Goal: Information Seeking & Learning: Check status

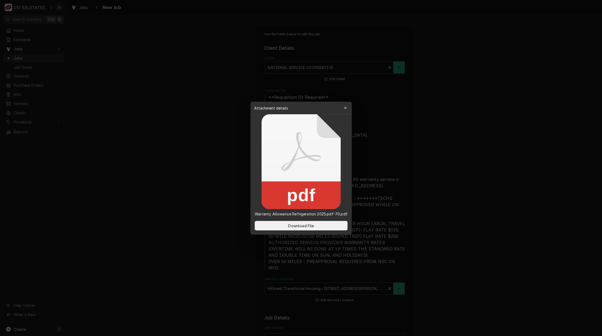
click at [221, 120] on div at bounding box center [301, 168] width 602 height 336
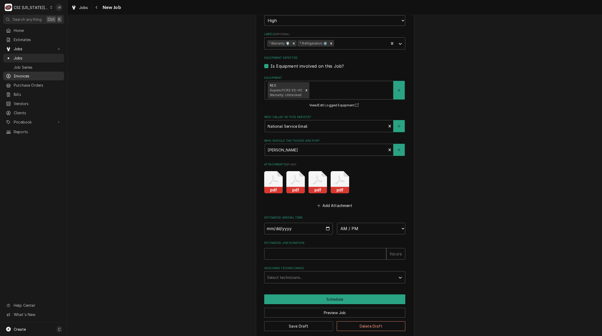
click at [24, 75] on span "Invoices" at bounding box center [38, 76] width 48 height 6
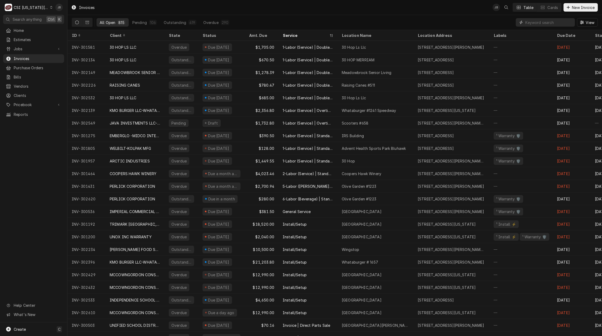
click at [540, 21] on input "Dynamic Content Wrapper" at bounding box center [548, 22] width 47 height 8
click at [537, 22] on input "Dynamic Content Wrapper" at bounding box center [548, 22] width 47 height 8
type input "31991"
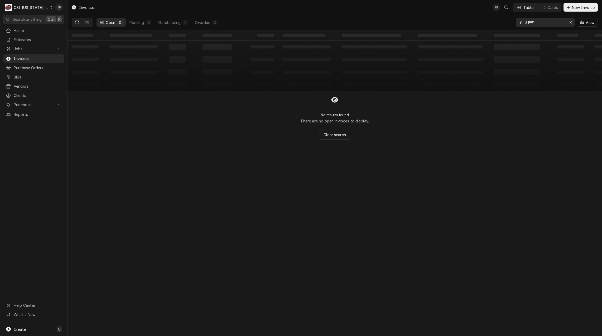
drag, startPoint x: 545, startPoint y: 23, endPoint x: 270, endPoint y: 9, distance: 275.6
click at [417, 22] on div "All Open 0 Pending 0 Outstanding 0 Overdue 0 31991 View" at bounding box center [335, 22] width 526 height 15
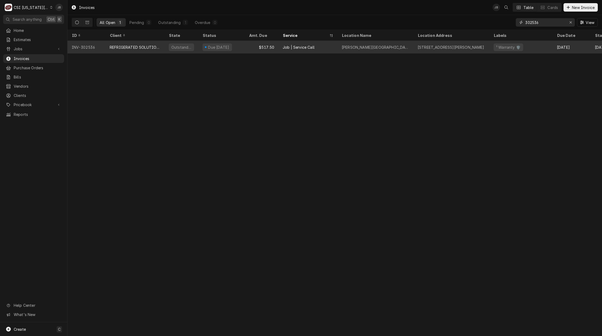
type input "302536"
click at [140, 47] on div "REFRIGERATED SOLUTIONS GROUP (2)" at bounding box center [135, 48] width 51 height 6
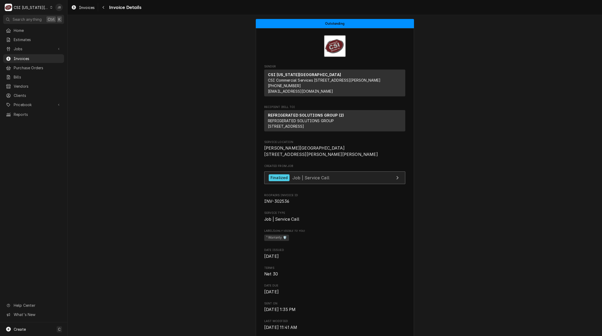
click at [299, 180] on span "Job | Service Call" at bounding box center [310, 177] width 37 height 5
click at [35, 56] on span "Invoices" at bounding box center [38, 59] width 48 height 6
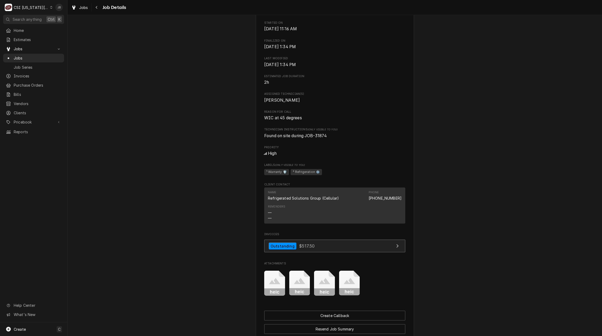
scroll to position [267, 0]
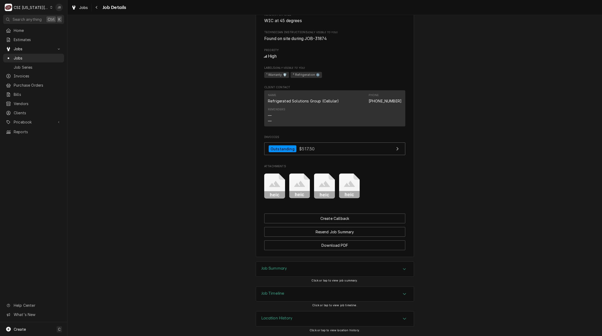
click at [281, 266] on h3 "Job Summary" at bounding box center [274, 268] width 26 height 5
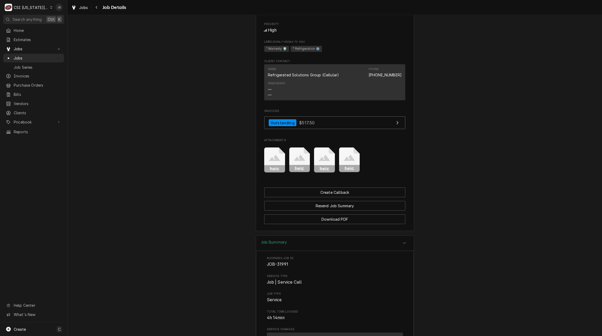
scroll to position [281, 0]
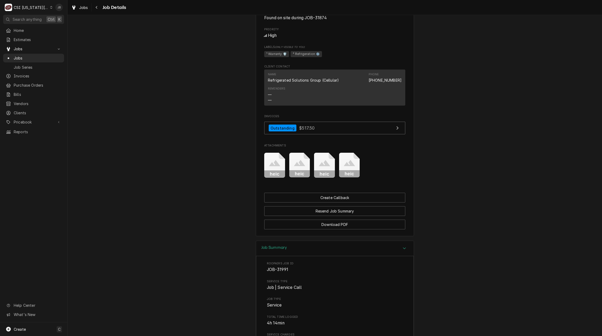
click at [346, 167] on icon "Attachments" at bounding box center [349, 163] width 11 height 6
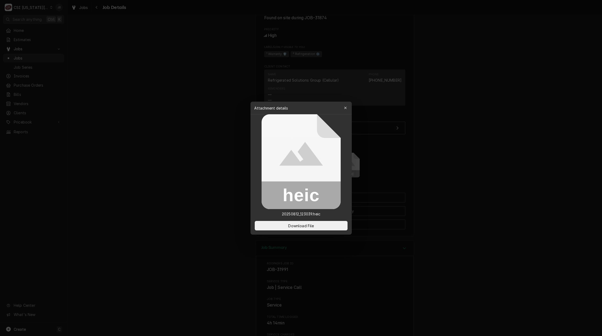
click at [204, 195] on div at bounding box center [301, 168] width 602 height 336
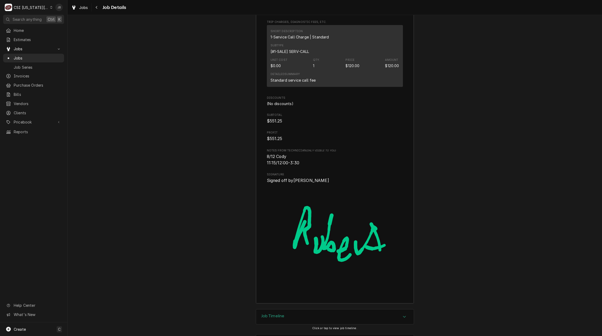
scroll to position [1230, 0]
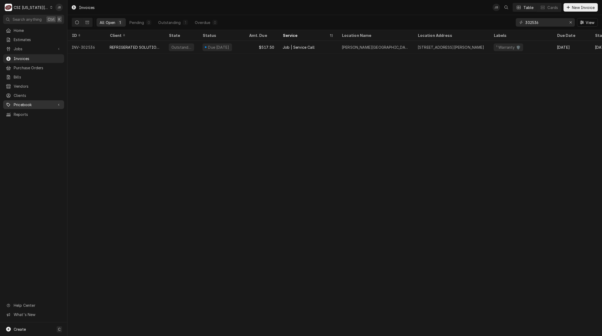
click at [30, 103] on span "Pricebook" at bounding box center [34, 105] width 40 height 6
click at [29, 148] on span "Tax Rates" at bounding box center [38, 151] width 48 height 6
click at [37, 60] on div "Invoices" at bounding box center [33, 58] width 59 height 7
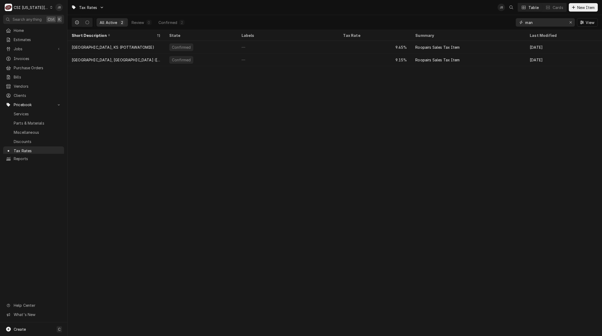
drag, startPoint x: 539, startPoint y: 22, endPoint x: 496, endPoint y: 21, distance: 43.5
click at [497, 21] on div "All Active 2 Review 0 Confirmed 2 man View" at bounding box center [335, 22] width 526 height 15
type input "topeka"
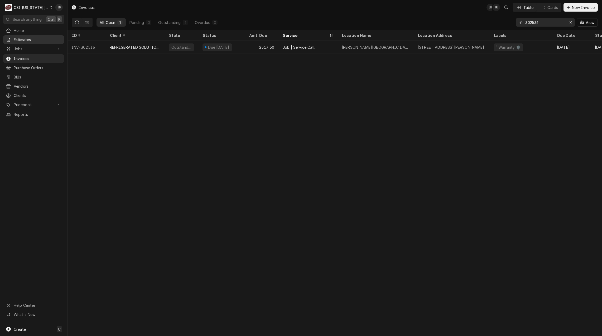
click at [34, 42] on div "Home Estimates Jobs Jobs Job Series Invoices Purchase Orders Bills Vendors Clie…" at bounding box center [33, 72] width 67 height 93
click at [34, 48] on span "Jobs" at bounding box center [34, 49] width 40 height 6
click at [30, 57] on span "Jobs" at bounding box center [38, 58] width 48 height 6
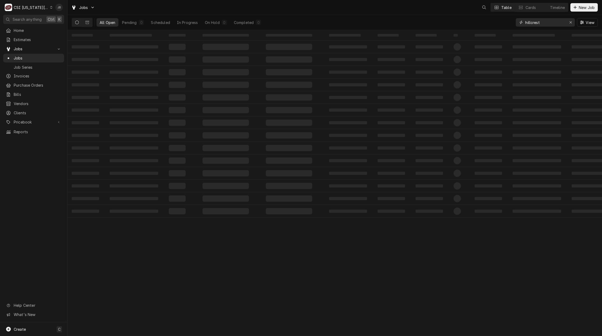
drag, startPoint x: 542, startPoint y: 23, endPoint x: 474, endPoint y: 22, distance: 68.0
click at [476, 23] on div "All Open Pending 0 Scheduled In Progress On Hold 0 Completed 0 hillcrest View" at bounding box center [335, 22] width 526 height 15
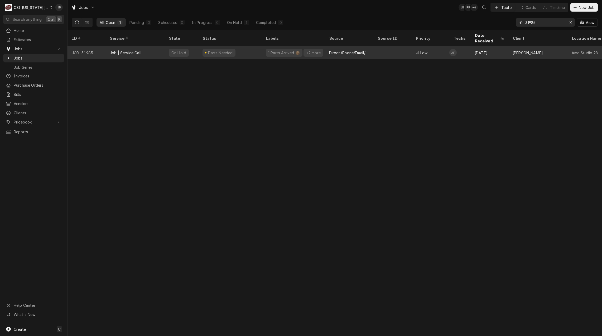
type input "31985"
click at [156, 46] on div "Job | Service Call" at bounding box center [134, 52] width 59 height 13
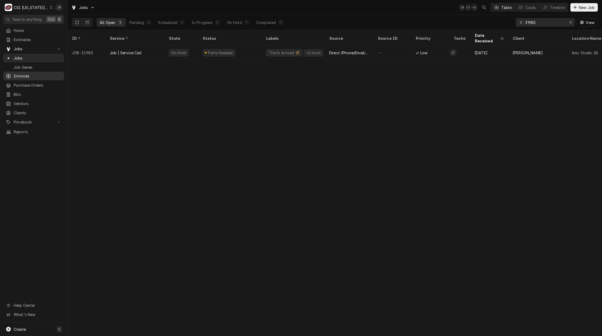
click at [36, 73] on span "Invoices" at bounding box center [38, 76] width 48 height 6
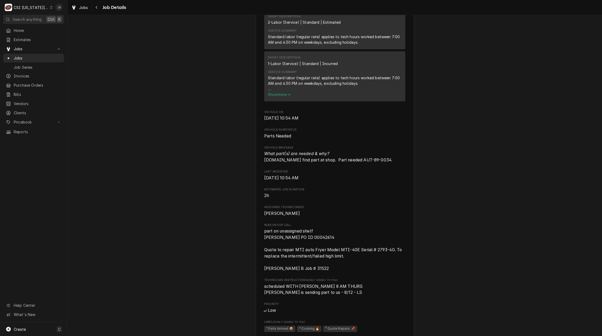
scroll to position [501, 0]
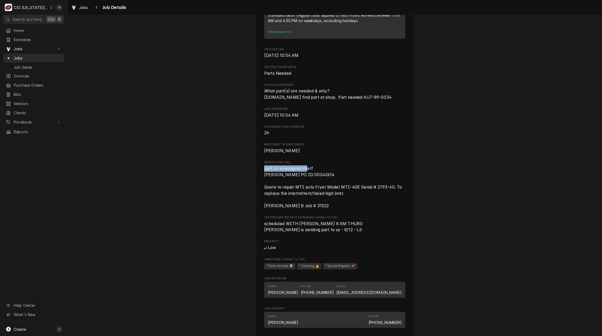
drag, startPoint x: 263, startPoint y: 163, endPoint x: 306, endPoint y: 163, distance: 43.5
click at [306, 166] on span "part on unassigned shelf [PERSON_NAME] PO ID 00042614 Quote to repair MTI auto …" at bounding box center [333, 187] width 139 height 42
drag, startPoint x: 306, startPoint y: 163, endPoint x: 366, endPoint y: 169, distance: 60.4
click at [366, 169] on span "part on unassigned shelf Vivian PO ID 00042614 Quote to repair MTI auto Fryer M…" at bounding box center [334, 188] width 141 height 44
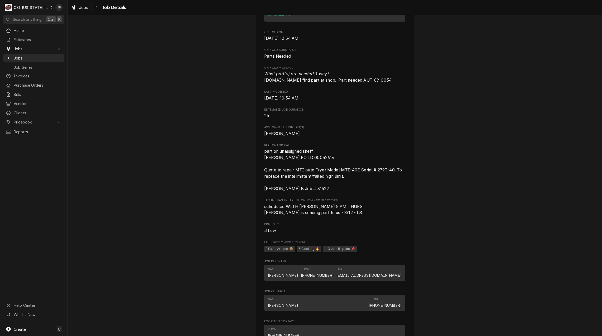
scroll to position [527, 0]
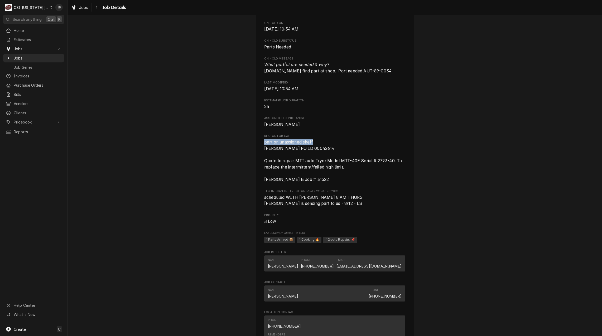
drag, startPoint x: 316, startPoint y: 134, endPoint x: 247, endPoint y: 134, distance: 69.3
click at [247, 134] on div "Parts Needed VIVIAN Amc Studio 28 / 12075 S. Strangline Rd, Olathe, KS 66062 Op…" at bounding box center [334, 40] width 534 height 1095
drag, startPoint x: 247, startPoint y: 134, endPoint x: 326, endPoint y: 150, distance: 81.2
click at [326, 150] on span "part on unassigned shelf Vivian PO ID 00042614 Quote to repair MTI auto Fryer M…" at bounding box center [334, 161] width 141 height 44
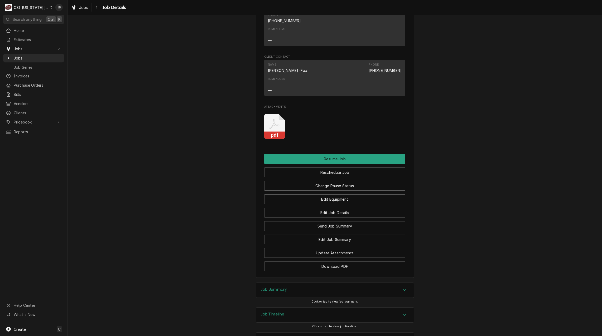
scroll to position [848, 0]
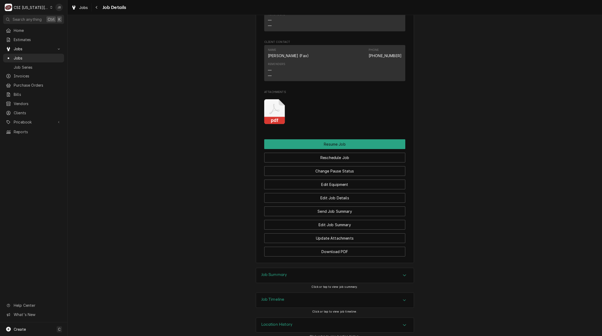
click at [282, 297] on h3 "Job Timeline" at bounding box center [272, 299] width 23 height 5
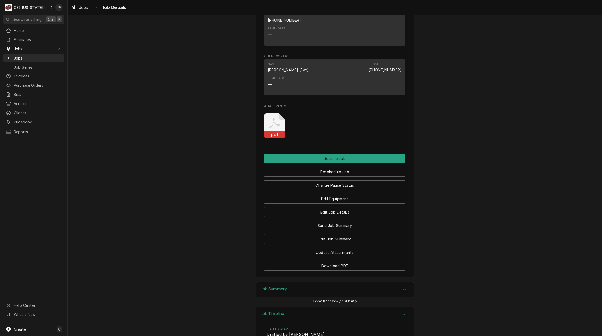
scroll to position [965, 0]
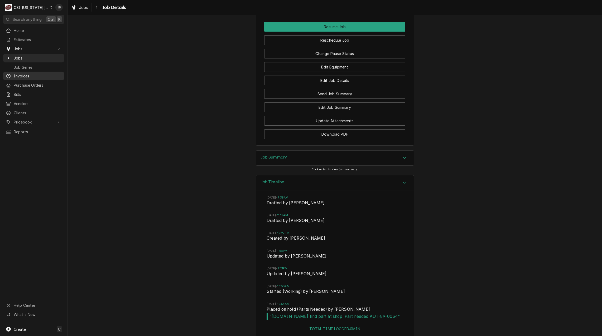
click at [29, 76] on span "Invoices" at bounding box center [38, 76] width 48 height 6
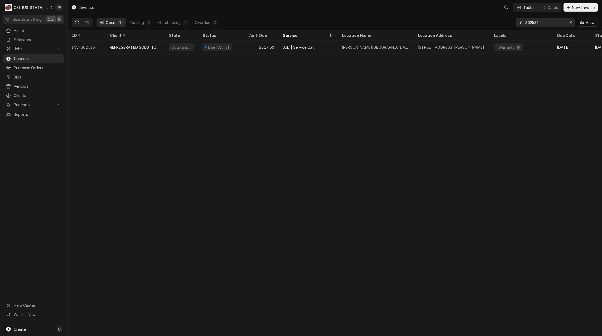
drag, startPoint x: 549, startPoint y: 25, endPoint x: 363, endPoint y: 15, distance: 186.1
click at [368, 17] on div "All Open 1 Pending 0 Outstanding 1 Overdue 0 302536 View" at bounding box center [335, 22] width 526 height 15
type input "3"
drag, startPoint x: 545, startPoint y: 21, endPoint x: 485, endPoint y: 21, distance: 60.1
click at [487, 21] on div "All Open 1 Pending 0 Outstanding 0 Overdue 1 301917 View" at bounding box center [335, 22] width 526 height 15
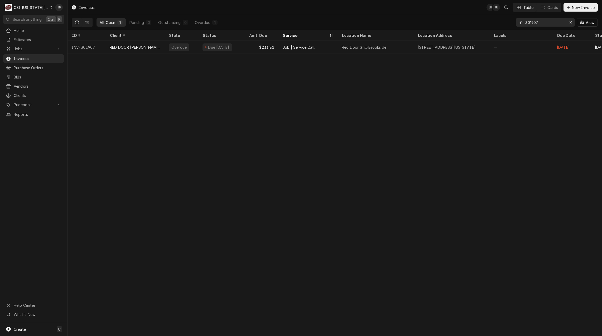
drag, startPoint x: 521, startPoint y: 23, endPoint x: 458, endPoint y: 18, distance: 63.5
click at [504, 23] on div "All Open 1 Pending 0 Outstanding 0 Overdue 1 301907 View" at bounding box center [335, 22] width 526 height 15
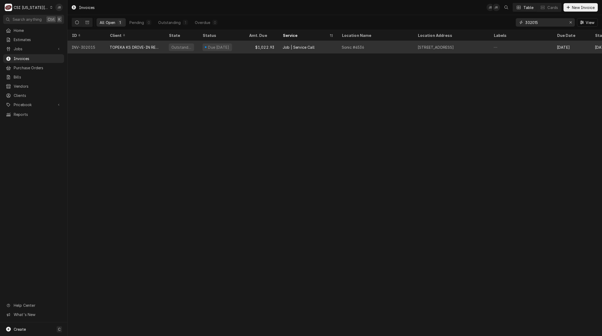
type input "302015"
click at [129, 46] on div "TOPEKA KS DRIVE-IN RESTAURANT #6" at bounding box center [135, 48] width 51 height 6
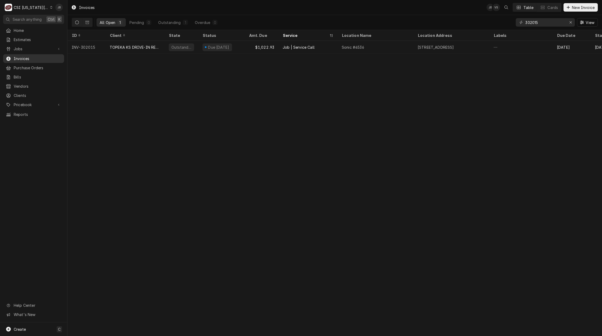
click at [30, 58] on span "Invoices" at bounding box center [38, 59] width 48 height 6
click at [26, 57] on span "Invoices" at bounding box center [38, 59] width 48 height 6
click at [30, 102] on span "Pricebook" at bounding box center [34, 105] width 40 height 6
click at [24, 93] on span "Clients" at bounding box center [38, 96] width 48 height 6
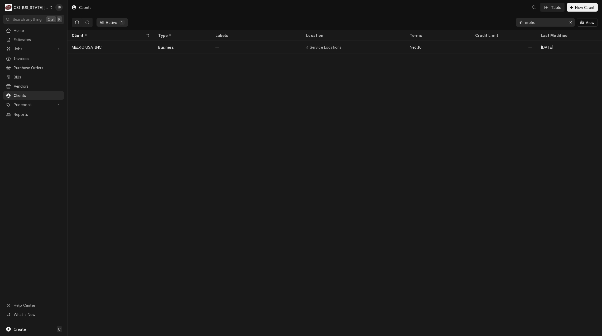
drag, startPoint x: 540, startPoint y: 22, endPoint x: 465, endPoint y: 20, distance: 75.2
click at [478, 22] on div "All Active 1 meiko View" at bounding box center [335, 22] width 526 height 15
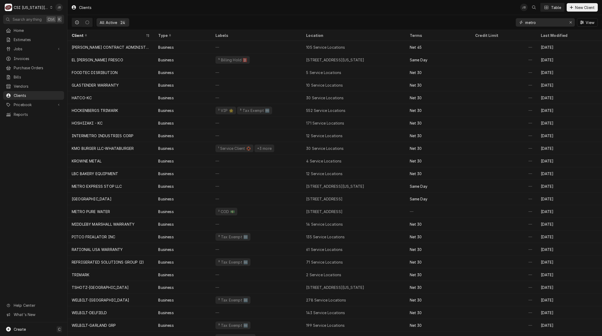
type input "metro"
click at [24, 47] on span "Jobs" at bounding box center [34, 49] width 40 height 6
click at [27, 56] on span "Jobs" at bounding box center [38, 58] width 48 height 6
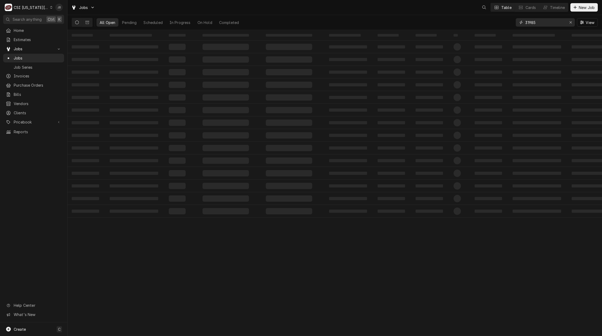
click at [541, 21] on input "31985" at bounding box center [545, 22] width 40 height 8
drag, startPoint x: 540, startPoint y: 21, endPoint x: 510, endPoint y: 21, distance: 30.8
click at [510, 21] on div "All Open Pending 0 Scheduled In Progress On Hold 1 Completed 31985 View" at bounding box center [335, 22] width 526 height 15
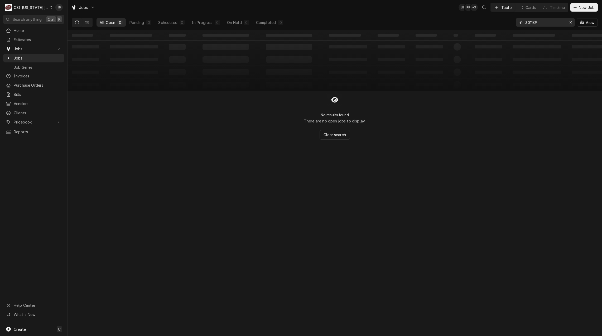
drag, startPoint x: 539, startPoint y: 26, endPoint x: 504, endPoint y: 27, distance: 35.4
click at [505, 27] on div "All Open 0 Pending 0 Scheduled 0 In Progress 0 On Hold 0 Completed 0 301139 View" at bounding box center [335, 22] width 526 height 15
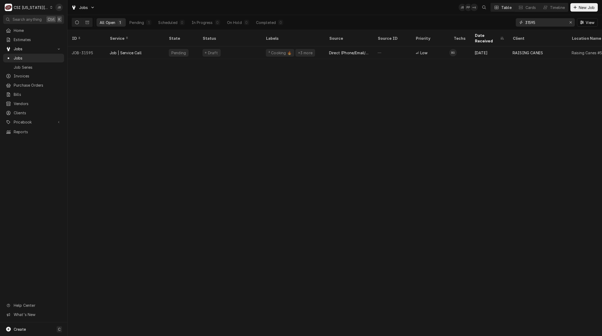
type input "31595"
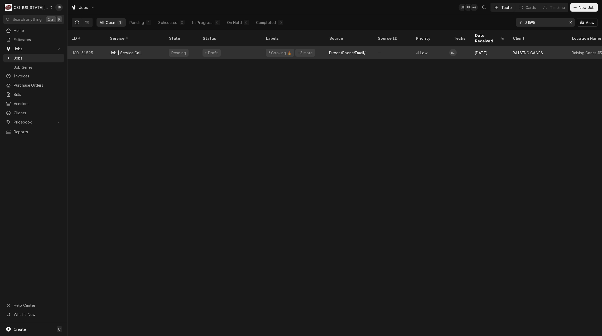
click at [232, 46] on div "Draft" at bounding box center [229, 52] width 63 height 13
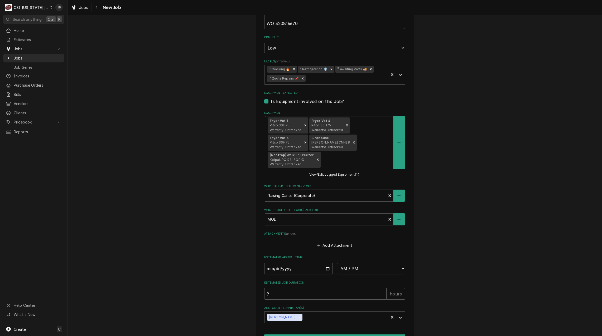
scroll to position [644, 0]
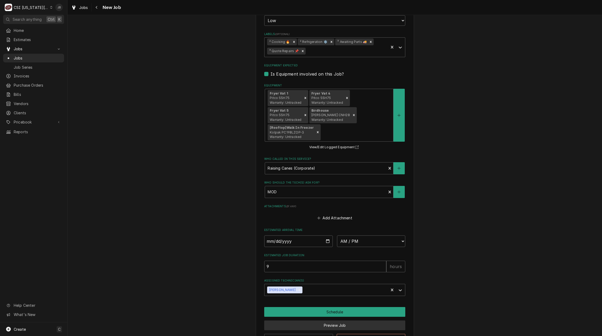
click at [291, 321] on button "Preview Job" at bounding box center [334, 326] width 141 height 10
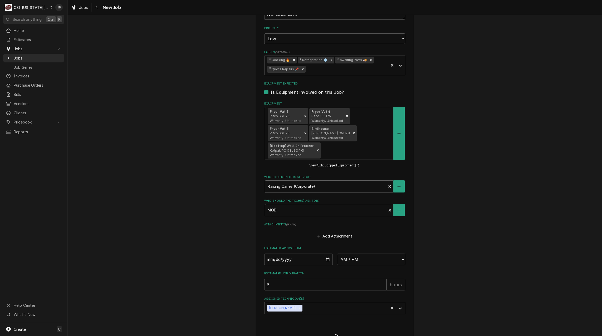
type textarea "x"
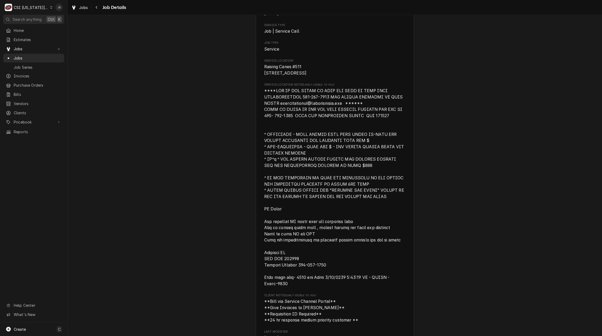
scroll to position [53, 0]
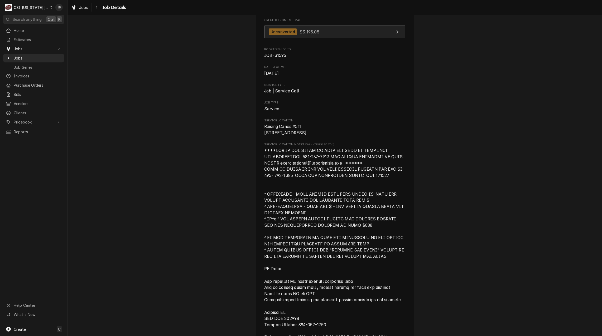
click at [310, 35] on div "Unconverted $3,195.05" at bounding box center [294, 31] width 51 height 7
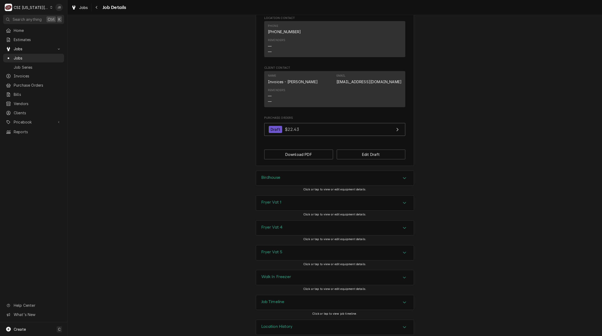
scroll to position [746, 0]
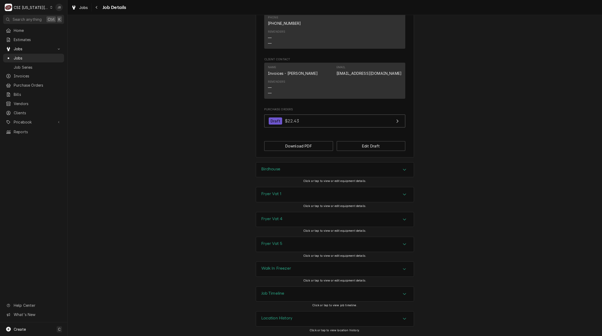
click at [284, 291] on div "Job Timeline" at bounding box center [335, 294] width 158 height 15
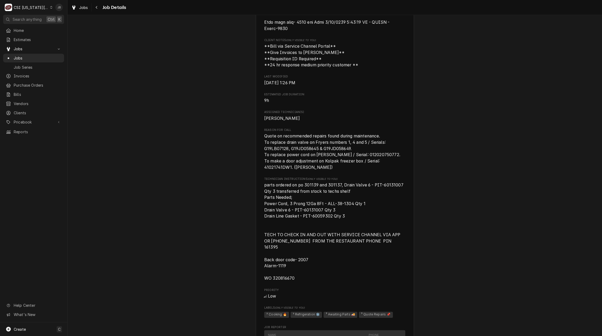
scroll to position [316, 0]
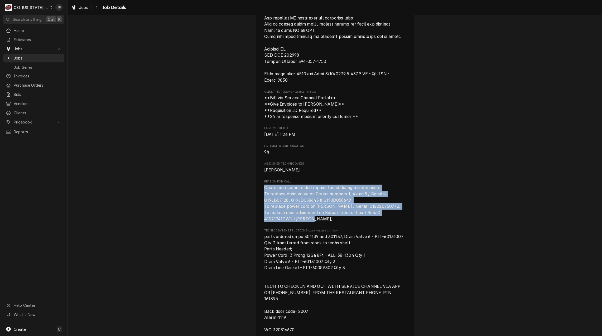
drag, startPoint x: 283, startPoint y: 229, endPoint x: 247, endPoint y: 195, distance: 49.2
click at [247, 195] on div "Draft Preview RAISING CANES Raising Canes #511 / 13710 Blackbob Road, Olathe, K…" at bounding box center [334, 148] width 534 height 888
drag, startPoint x: 247, startPoint y: 195, endPoint x: 297, endPoint y: 222, distance: 56.5
click at [297, 222] on span "Quote on recommended repairs found during maintenance. To replace drain valve o…" at bounding box center [334, 203] width 141 height 37
drag, startPoint x: 287, startPoint y: 224, endPoint x: 243, endPoint y: 188, distance: 57.0
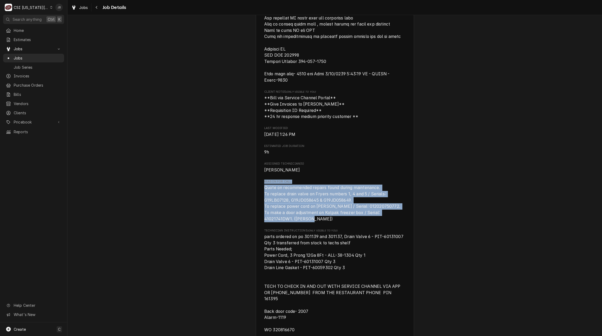
click at [243, 188] on div "Draft Preview RAISING CANES Raising Canes #511 / 13710 Blackbob Road, Olathe, K…" at bounding box center [334, 148] width 534 height 888
drag, startPoint x: 243, startPoint y: 188, endPoint x: 325, endPoint y: 225, distance: 90.1
click at [325, 222] on span "Quote on recommended repairs found during maintenance. To replace drain valve o…" at bounding box center [334, 203] width 141 height 37
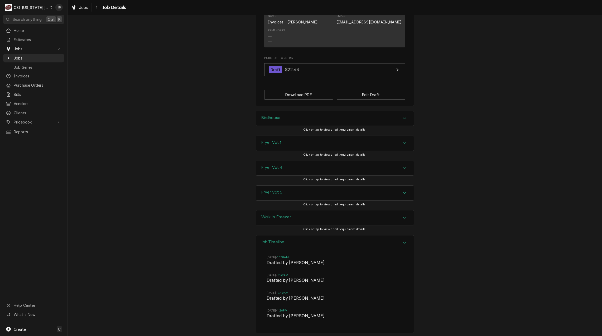
scroll to position [825, 0]
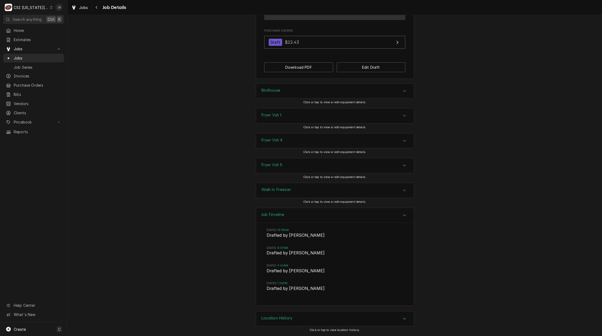
click at [295, 215] on div "Job Timeline" at bounding box center [335, 215] width 158 height 15
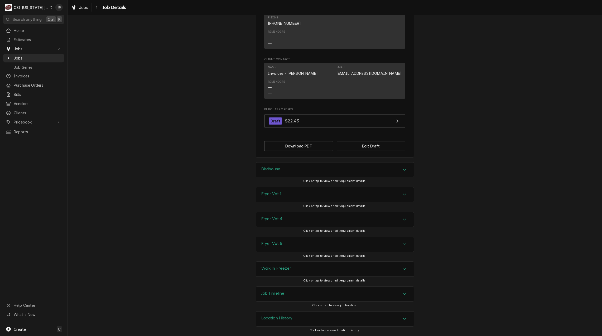
scroll to position [746, 0]
click at [303, 295] on div "Job Timeline" at bounding box center [335, 294] width 158 height 15
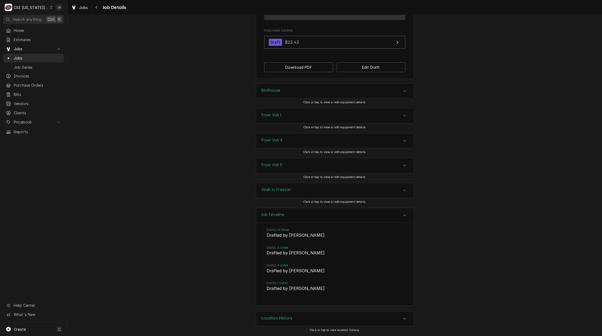
scroll to position [799, 0]
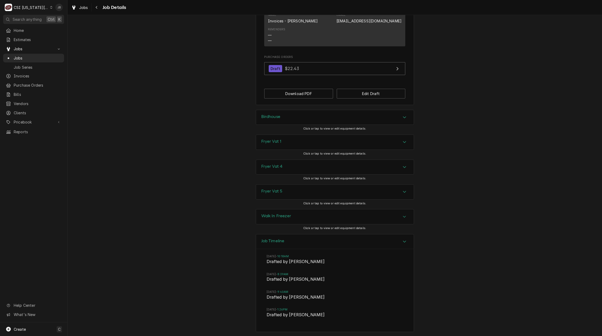
click at [295, 243] on div "Job Timeline" at bounding box center [335, 242] width 158 height 15
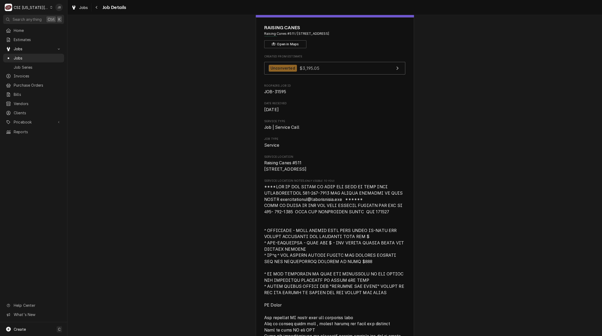
scroll to position [0, 0]
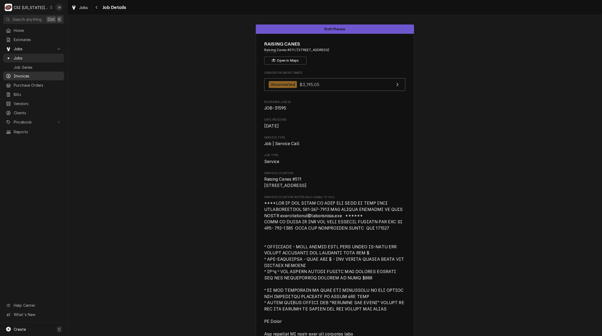
click at [31, 76] on span "Invoices" at bounding box center [38, 76] width 48 height 6
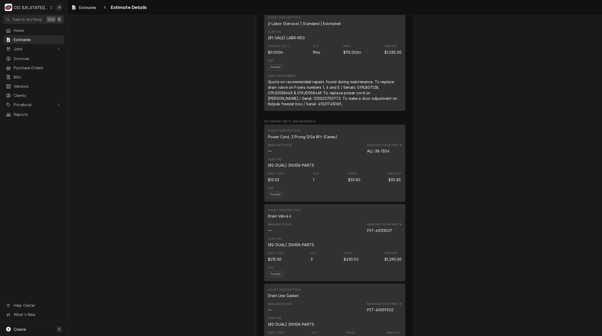
scroll to position [343, 0]
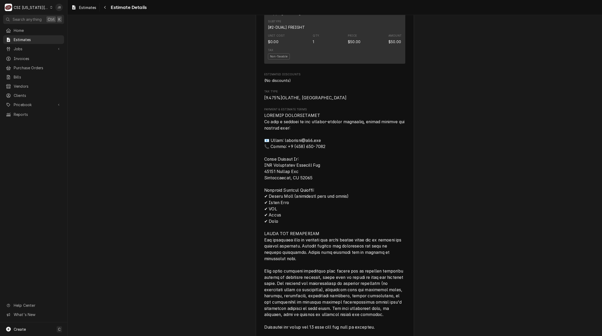
scroll to position [1002, 0]
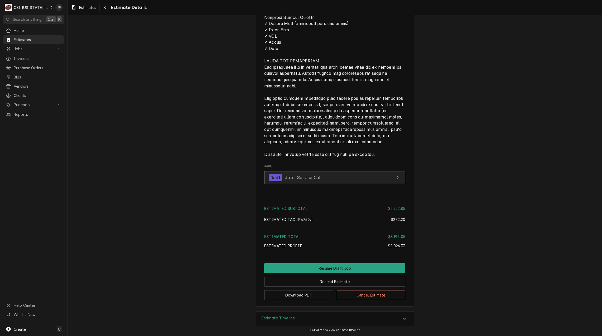
click at [302, 182] on link "Draft Job | Service Call" at bounding box center [334, 177] width 141 height 13
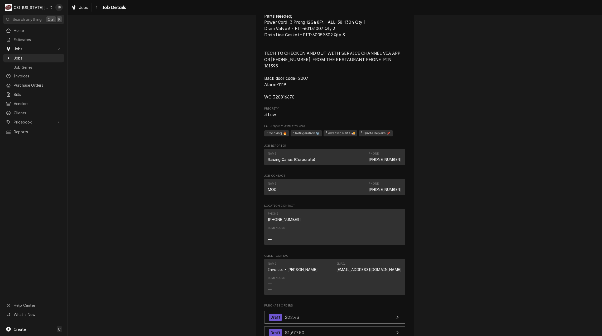
scroll to position [606, 0]
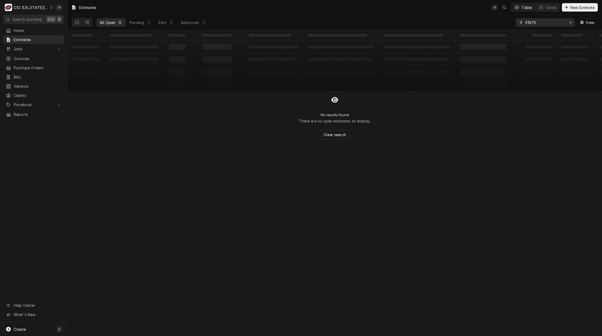
drag, startPoint x: 547, startPoint y: 22, endPoint x: 587, endPoint y: 47, distance: 47.2
click at [501, 23] on div "All Open 0 Pending 0 Sent 0 Approved 0 31870 View" at bounding box center [335, 22] width 526 height 15
type input "3"
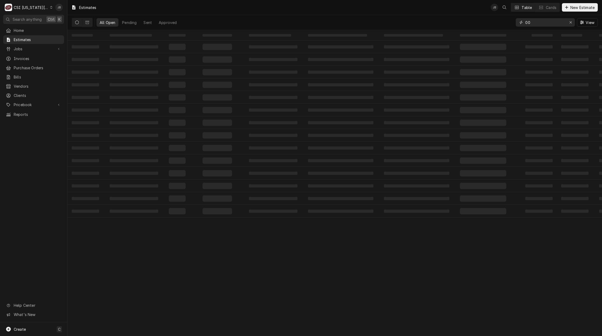
type input "0"
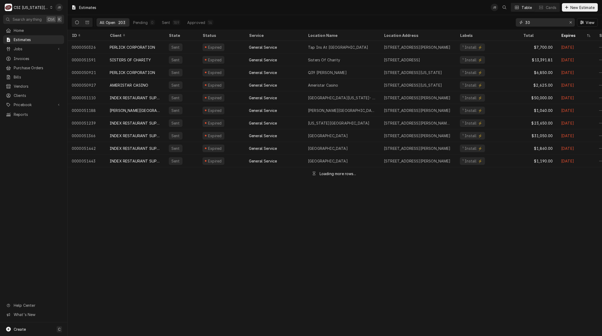
type input "300"
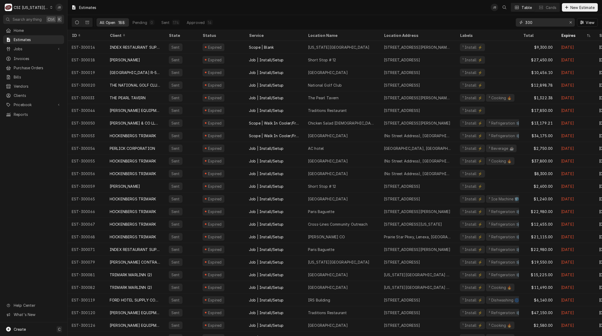
drag, startPoint x: 540, startPoint y: 22, endPoint x: 501, endPoint y: 22, distance: 39.5
click at [501, 22] on div "All Open 188 Pending 0 Sent 174 Approved 14 300 View" at bounding box center [335, 22] width 526 height 15
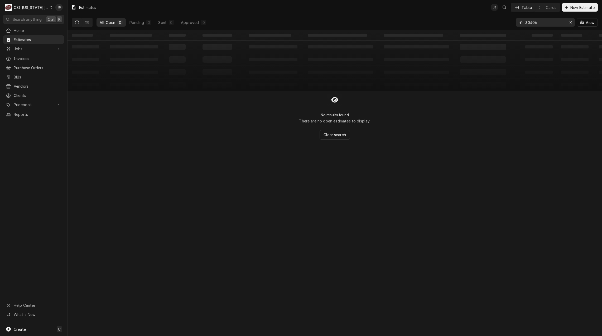
click at [528, 22] on input "30406" at bounding box center [545, 22] width 40 height 8
type input "300406"
click at [89, 23] on button "Dynamic Content Wrapper" at bounding box center [87, 22] width 10 height 8
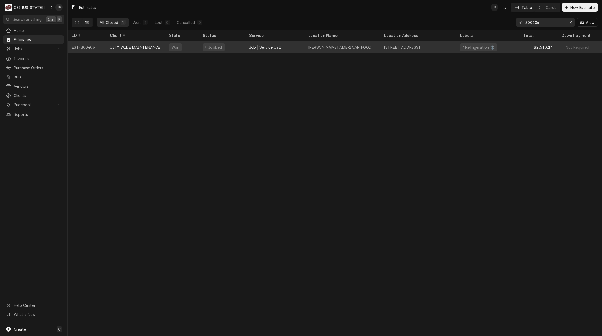
click at [138, 46] on div "CITY WIDE MAINTENANCE" at bounding box center [135, 48] width 50 height 6
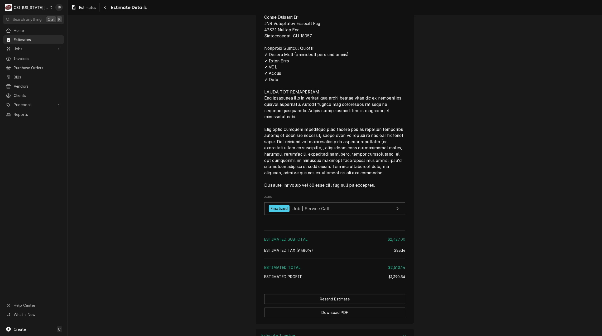
scroll to position [1226, 0]
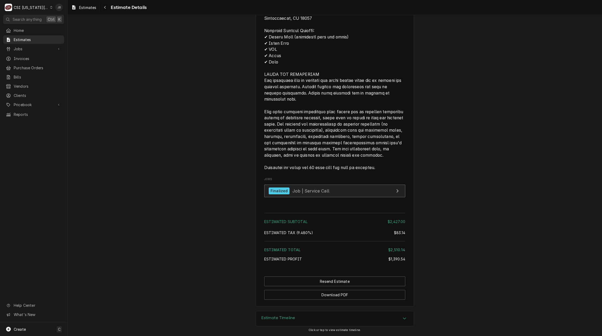
click at [305, 192] on span "Job | Service Call" at bounding box center [310, 190] width 37 height 5
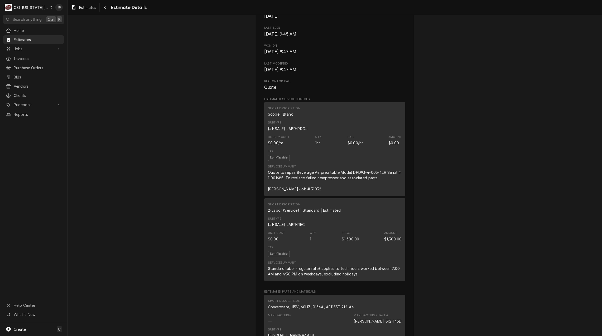
scroll to position [304, 0]
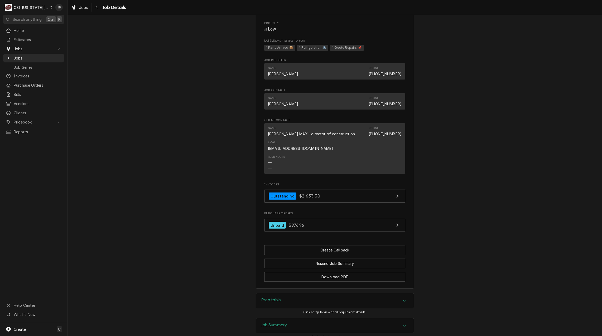
scroll to position [485, 0]
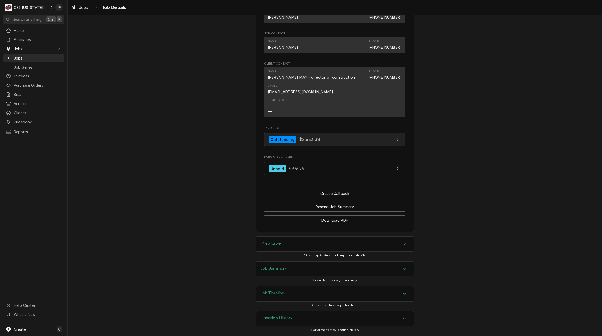
click at [307, 142] on span "$2,633.38" at bounding box center [309, 139] width 21 height 5
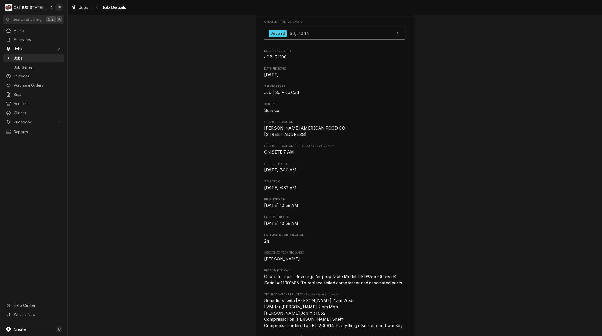
scroll to position [0, 0]
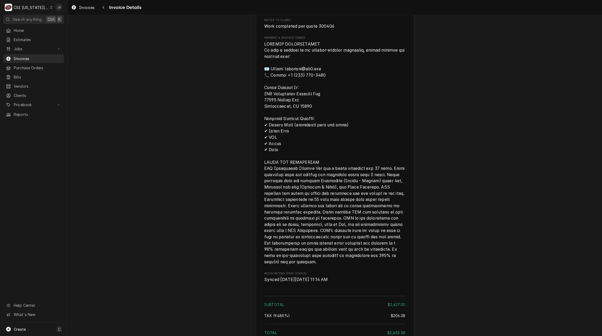
scroll to position [1287, 0]
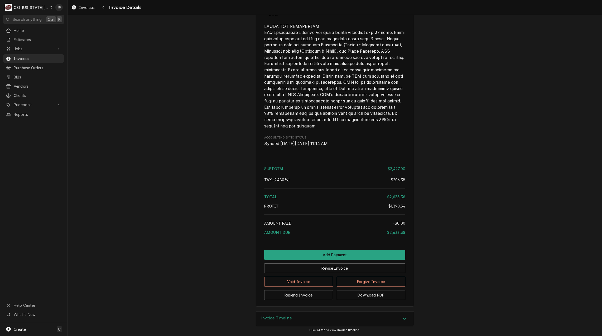
click at [305, 316] on div "Invoice Timeline" at bounding box center [335, 319] width 158 height 15
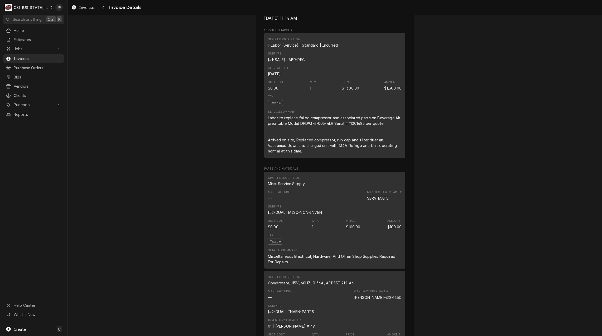
scroll to position [422, 0]
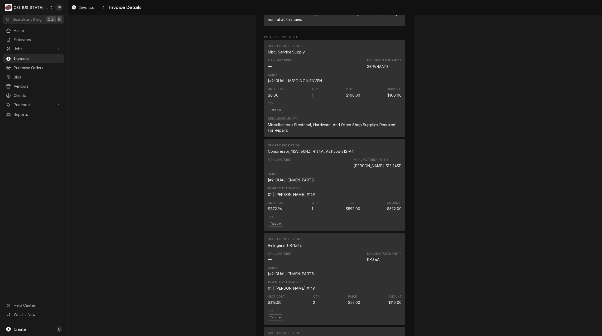
click at [36, 7] on div "CSI [US_STATE][GEOGRAPHIC_DATA]" at bounding box center [31, 8] width 35 height 6
click at [68, 27] on div "CSI St. [PERSON_NAME]" at bounding box center [90, 29] width 77 height 6
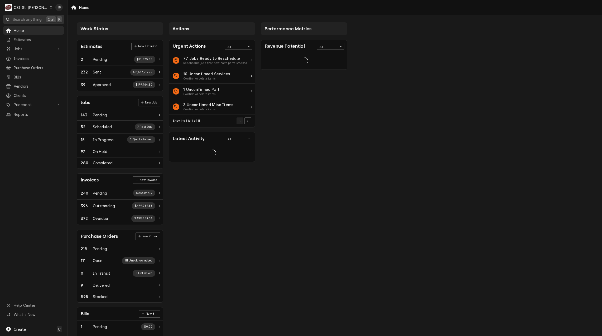
click at [32, 18] on span "Search anything" at bounding box center [27, 20] width 29 height 6
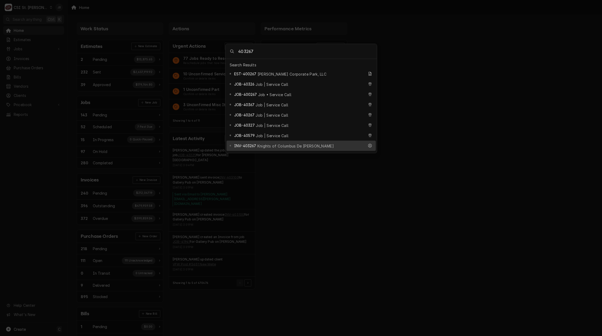
type input "403267"
click at [294, 143] on span "Knights of Columbus De [PERSON_NAME]" at bounding box center [295, 146] width 77 height 6
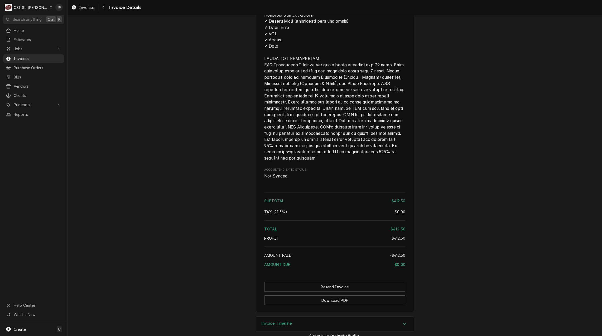
scroll to position [763, 0]
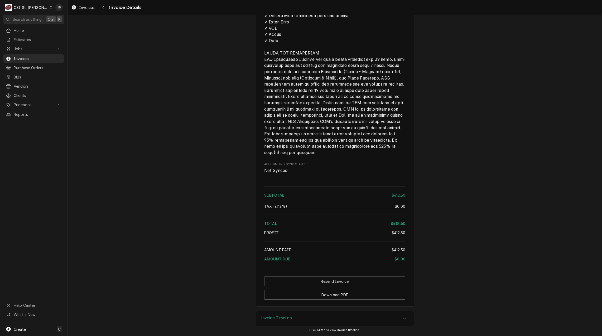
click at [24, 10] on div "CSI St. Louis" at bounding box center [31, 8] width 34 height 6
click at [73, 10] on div "CSI [US_STATE][GEOGRAPHIC_DATA]" at bounding box center [81, 11] width 70 height 6
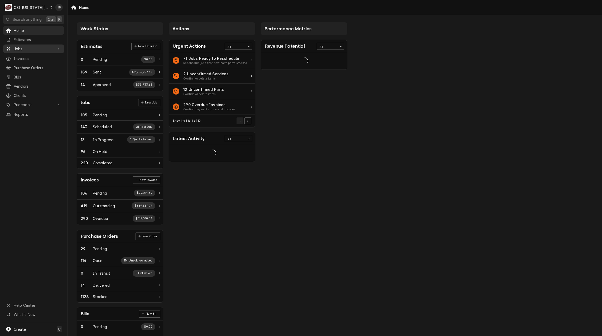
click at [35, 46] on span "Jobs" at bounding box center [34, 49] width 40 height 6
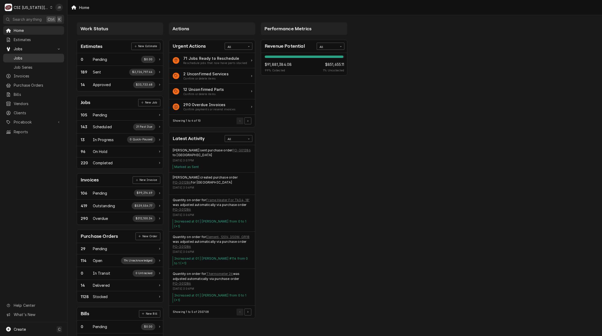
click at [36, 57] on span "Jobs" at bounding box center [38, 58] width 48 height 6
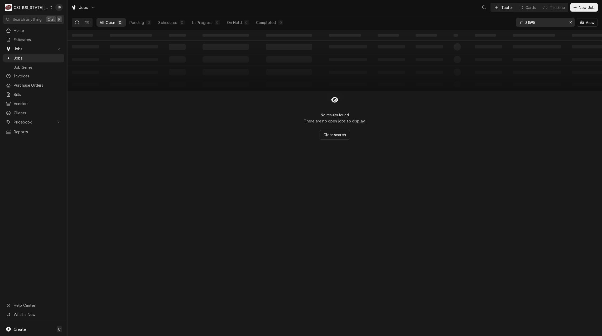
drag, startPoint x: 551, startPoint y: 27, endPoint x: 407, endPoint y: 16, distance: 144.3
click at [407, 16] on div "All Open 0 Pending 0 Scheduled 0 In Progress 0 On Hold 0 Completed 0 31595 View" at bounding box center [335, 22] width 526 height 15
drag, startPoint x: 530, startPoint y: 23, endPoint x: 543, endPoint y: 22, distance: 13.7
click at [530, 23] on input "31595" at bounding box center [545, 22] width 40 height 8
click at [85, 21] on icon "Dynamic Content Wrapper" at bounding box center [87, 22] width 4 height 3
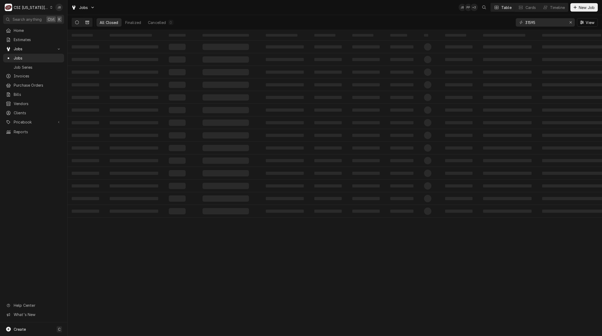
click at [76, 21] on icon "Dynamic Content Wrapper" at bounding box center [77, 23] width 4 height 4
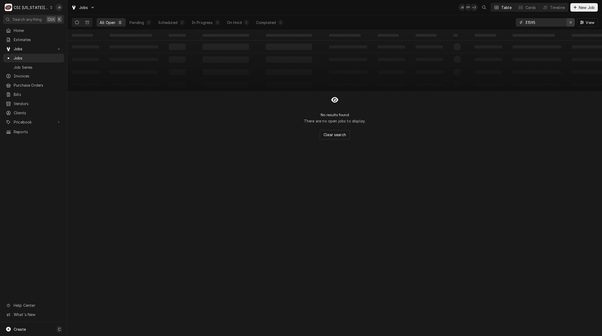
click at [569, 21] on icon "Erase input" at bounding box center [570, 23] width 3 height 4
click at [542, 24] on input "Dynamic Content Wrapper" at bounding box center [550, 22] width 50 height 8
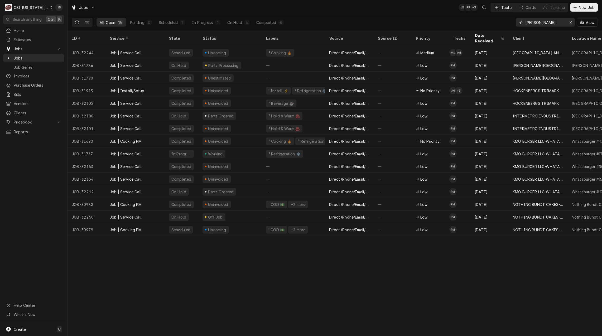
type input "preston"
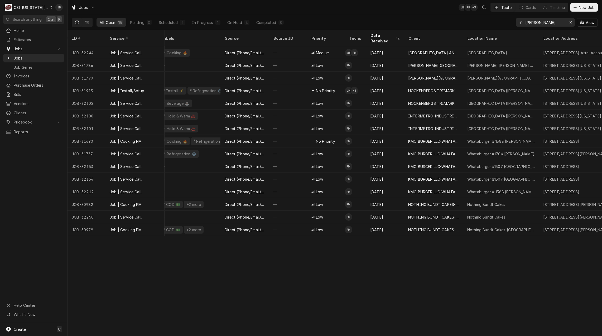
scroll to position [0, 158]
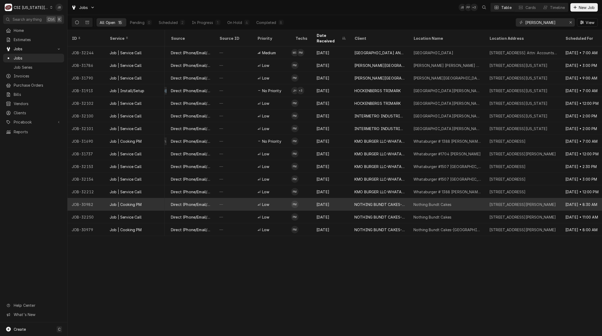
click at [437, 202] on div "Nothing Bundt Cakes" at bounding box center [432, 205] width 38 height 6
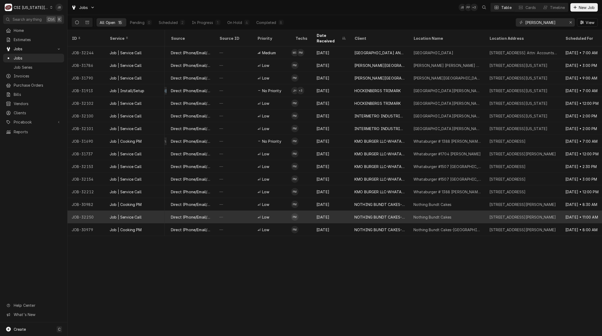
click at [444, 215] on div "Nothing Bundt Cakes" at bounding box center [432, 218] width 38 height 6
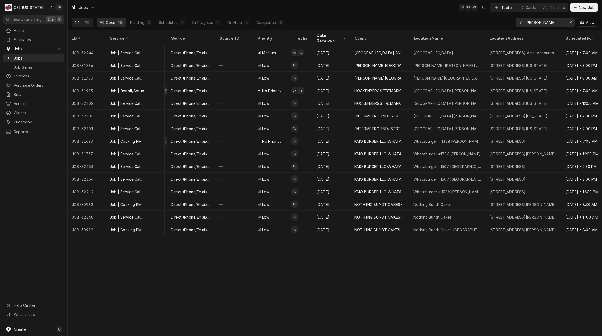
click at [400, 261] on div "ID Service State Status Labels Source Source ID Priority Techs Date Received Cl…" at bounding box center [334, 183] width 534 height 306
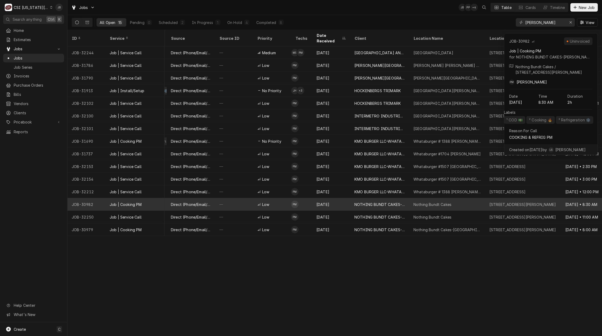
click at [140, 202] on div "Job | Cooking PM" at bounding box center [126, 205] width 32 height 6
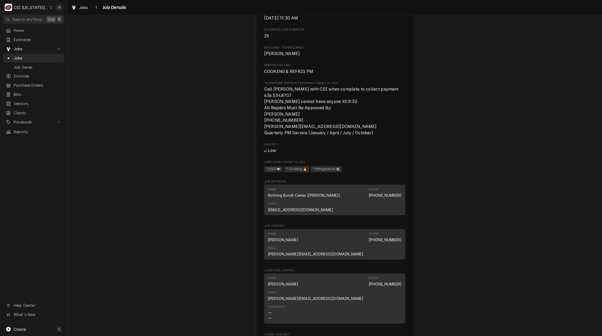
scroll to position [290, 0]
click at [36, 55] on span "Jobs" at bounding box center [38, 58] width 48 height 6
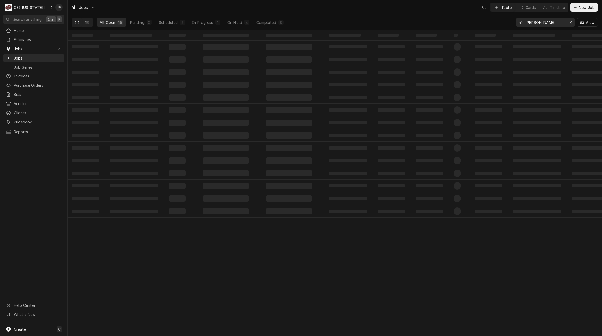
drag, startPoint x: 548, startPoint y: 23, endPoint x: 478, endPoint y: 20, distance: 69.9
click at [482, 20] on div "All Open 15 Pending 0 Scheduled 2 In Progress 1 On Hold 4 Completed 8 preston V…" at bounding box center [335, 22] width 526 height 15
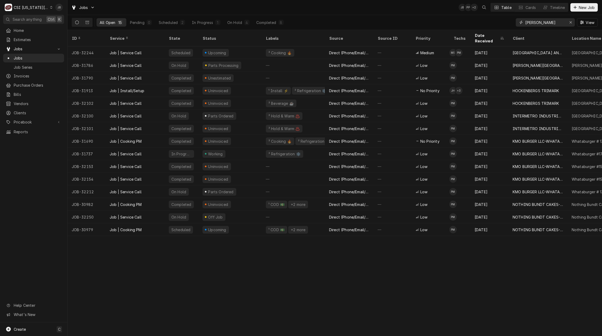
type input "3"
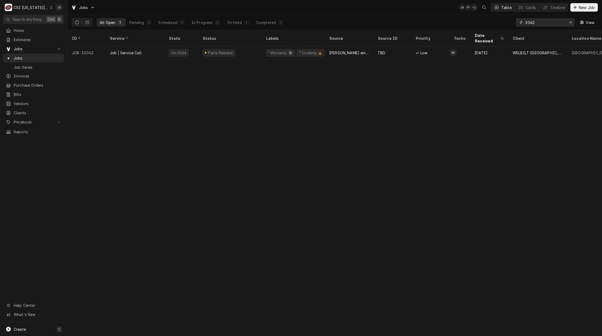
click at [527, 23] on input "2042" at bounding box center [545, 22] width 40 height 8
click at [526, 22] on input "2042" at bounding box center [545, 22] width 40 height 8
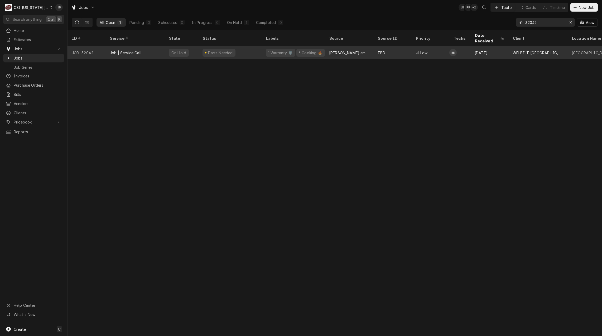
type input "32042"
click at [239, 49] on div "Parts Needed" at bounding box center [229, 52] width 63 height 13
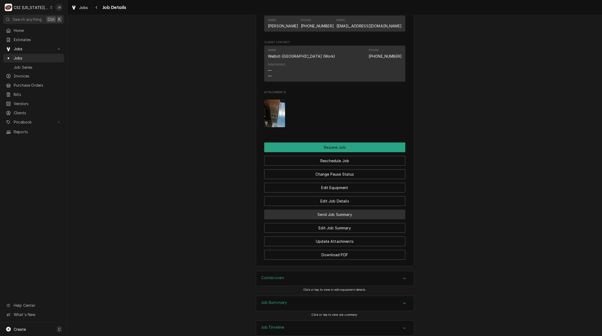
scroll to position [648, 0]
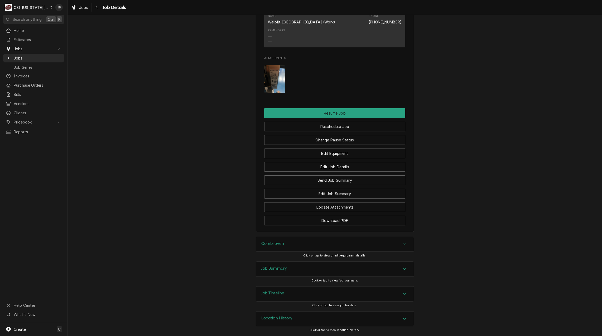
click at [268, 68] on img "Attachments" at bounding box center [274, 79] width 21 height 28
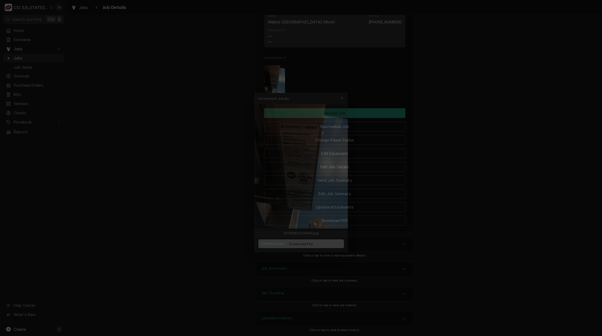
drag, startPoint x: 151, startPoint y: 138, endPoint x: 149, endPoint y: 134, distance: 4.4
click at [151, 138] on div at bounding box center [301, 168] width 602 height 336
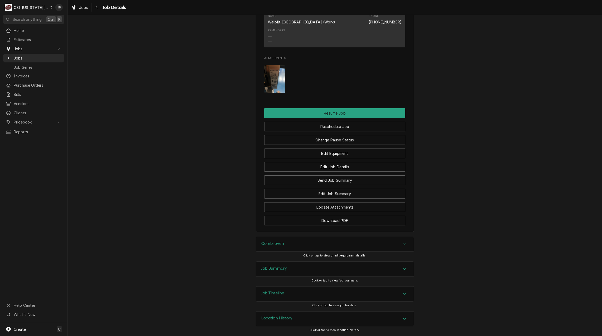
click at [286, 242] on div "Combi oven" at bounding box center [335, 244] width 158 height 15
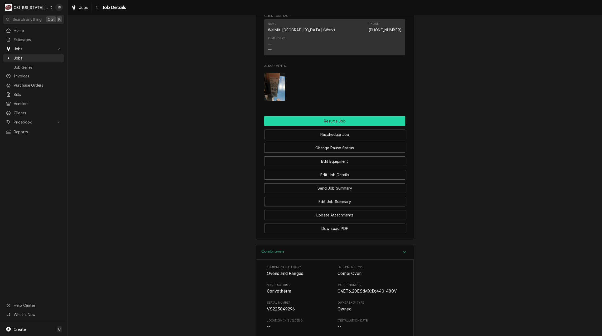
scroll to position [543, 0]
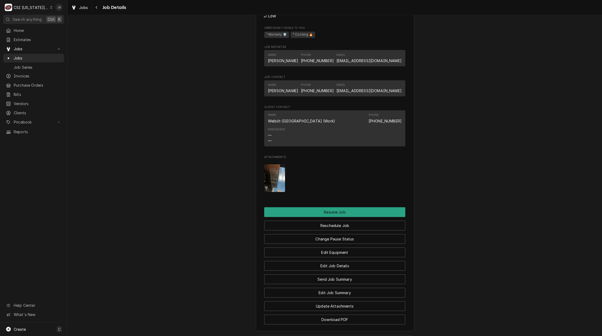
click at [270, 187] on img "Attachments" at bounding box center [274, 179] width 21 height 28
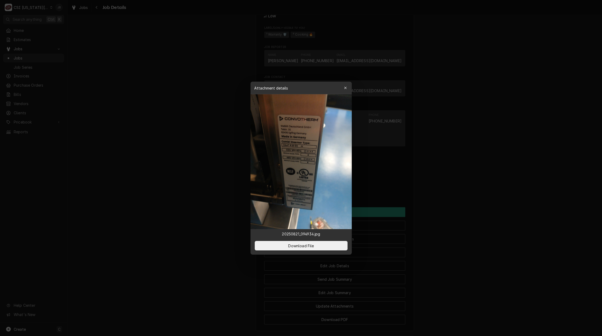
click at [221, 207] on div at bounding box center [301, 168] width 602 height 336
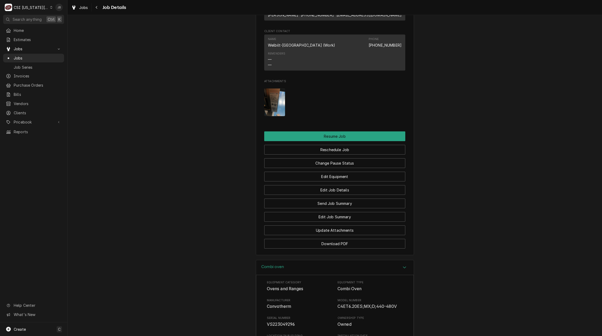
scroll to position [727, 0]
